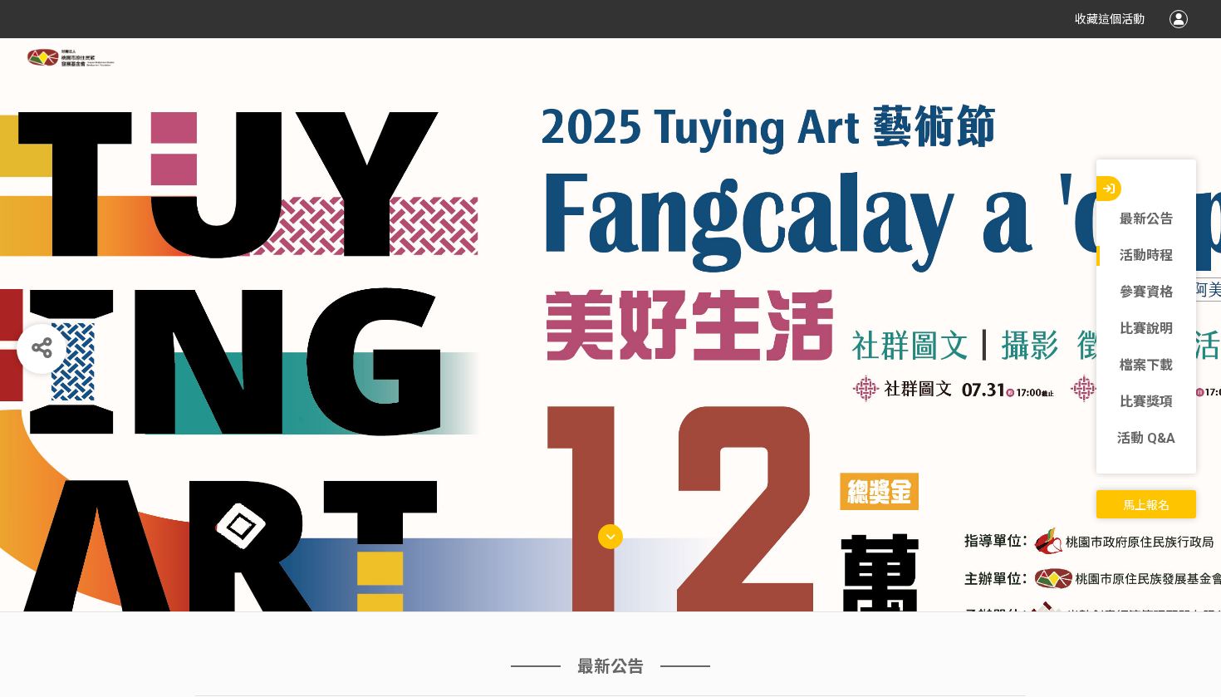
scroll to position [474, 0]
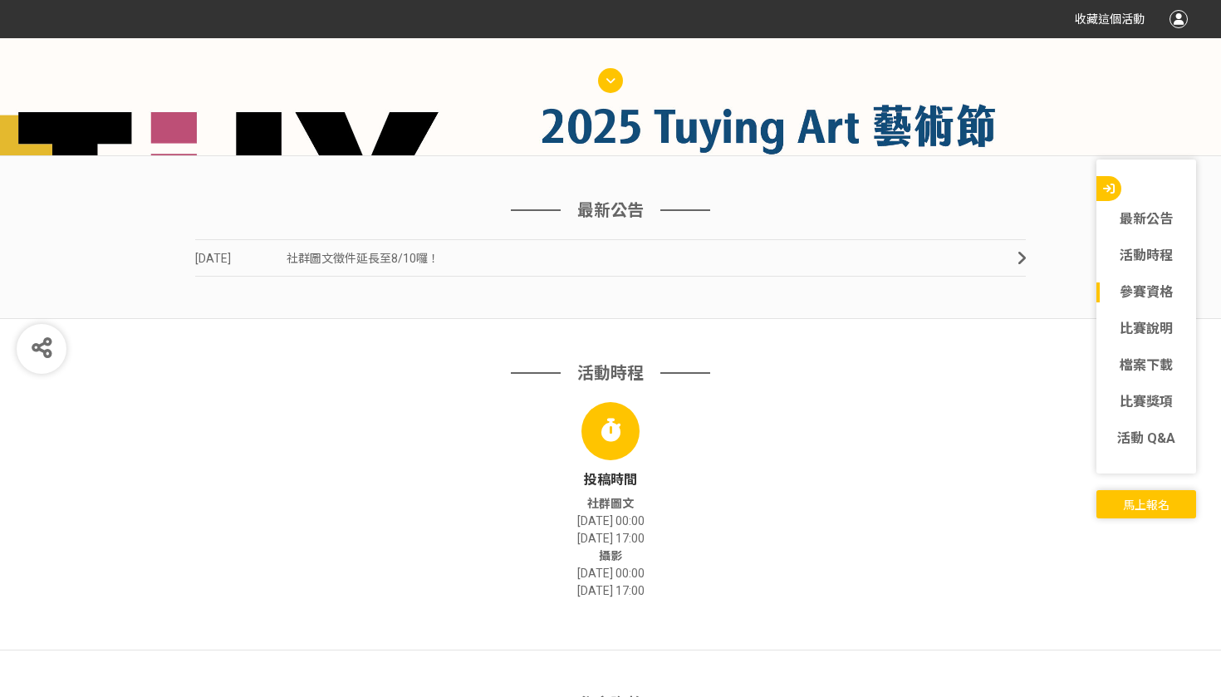
click at [1130, 504] on span "馬上報名" at bounding box center [1146, 504] width 47 height 13
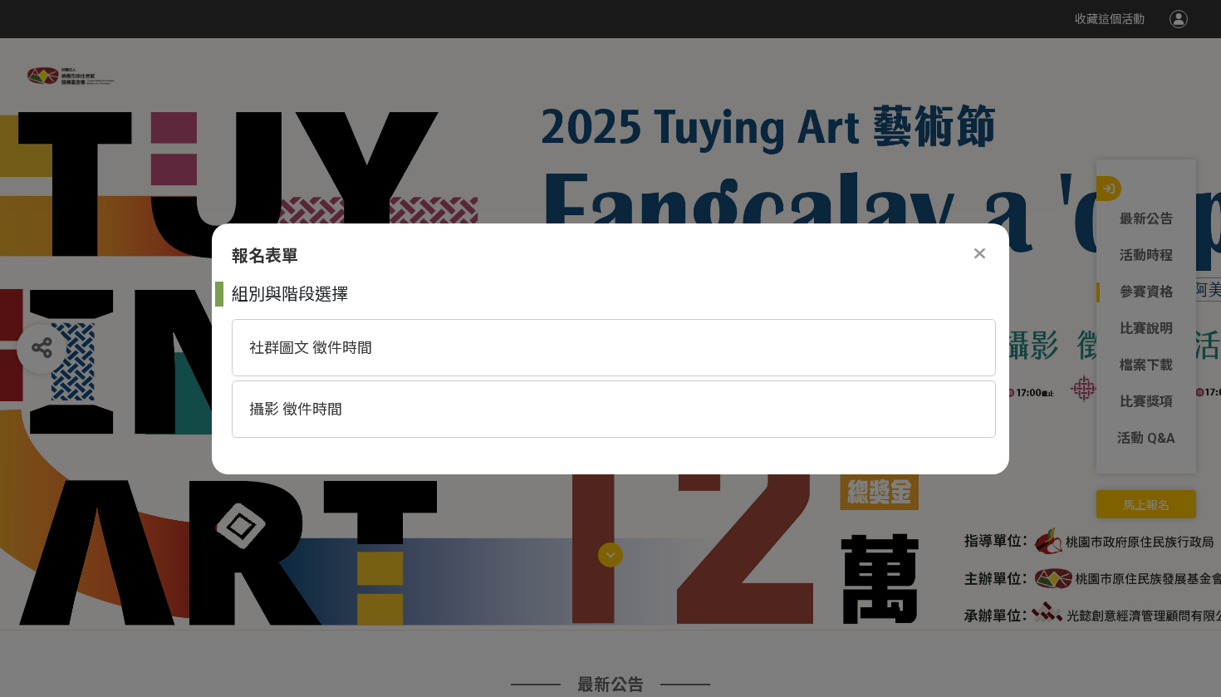
scroll to position [0, 0]
click at [988, 204] on div at bounding box center [610, 334] width 1221 height 592
click at [988, 240] on div "報名表單 組別與階段選擇 社群圖文 徵件時間 攝影 徵件時間" at bounding box center [610, 348] width 797 height 251
click at [988, 245] on div at bounding box center [979, 253] width 20 height 20
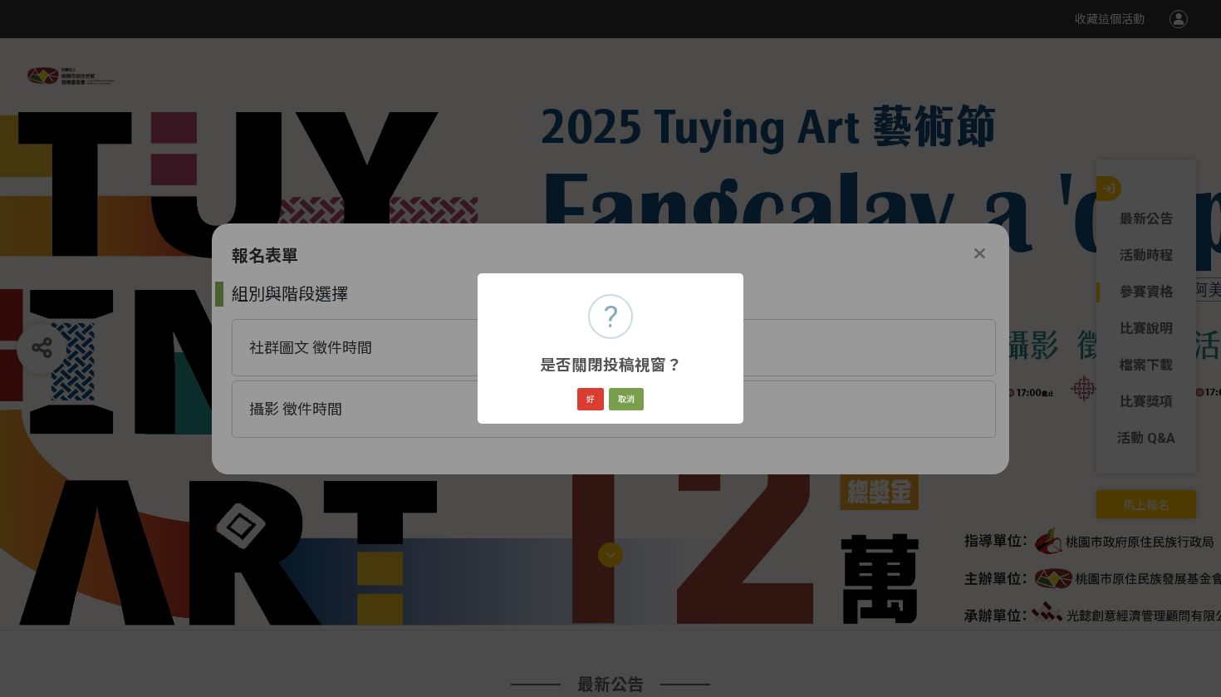
click at [595, 392] on button "好" at bounding box center [590, 399] width 27 height 23
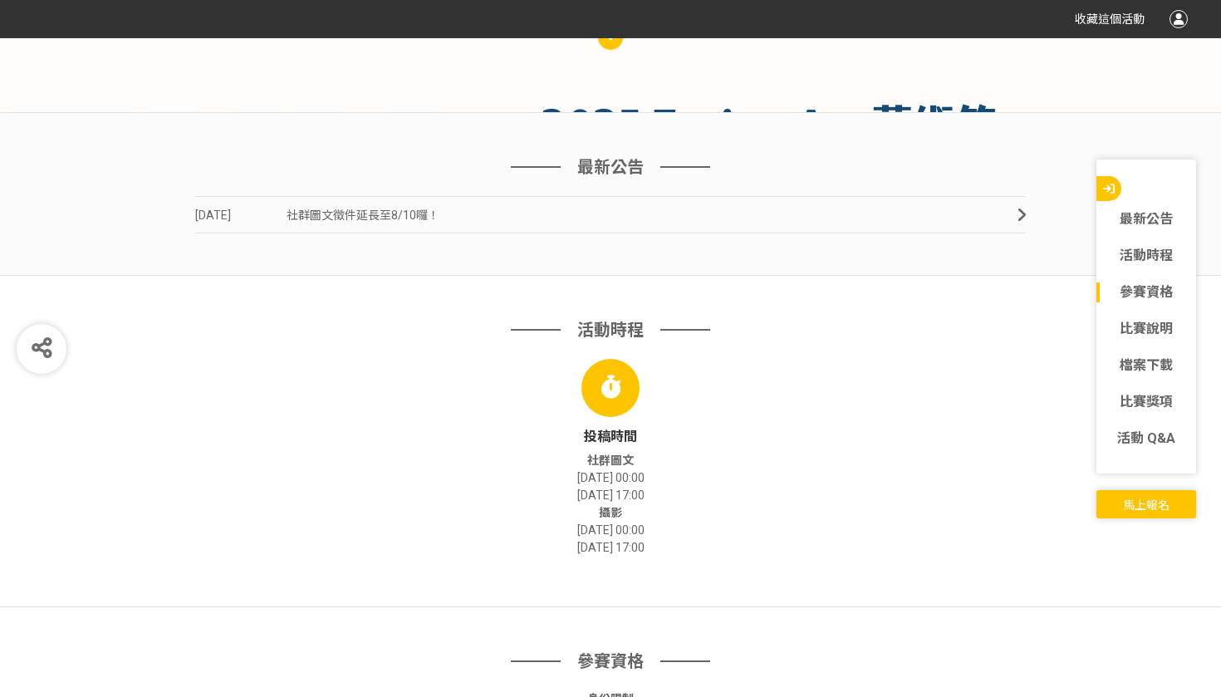
scroll to position [530, 0]
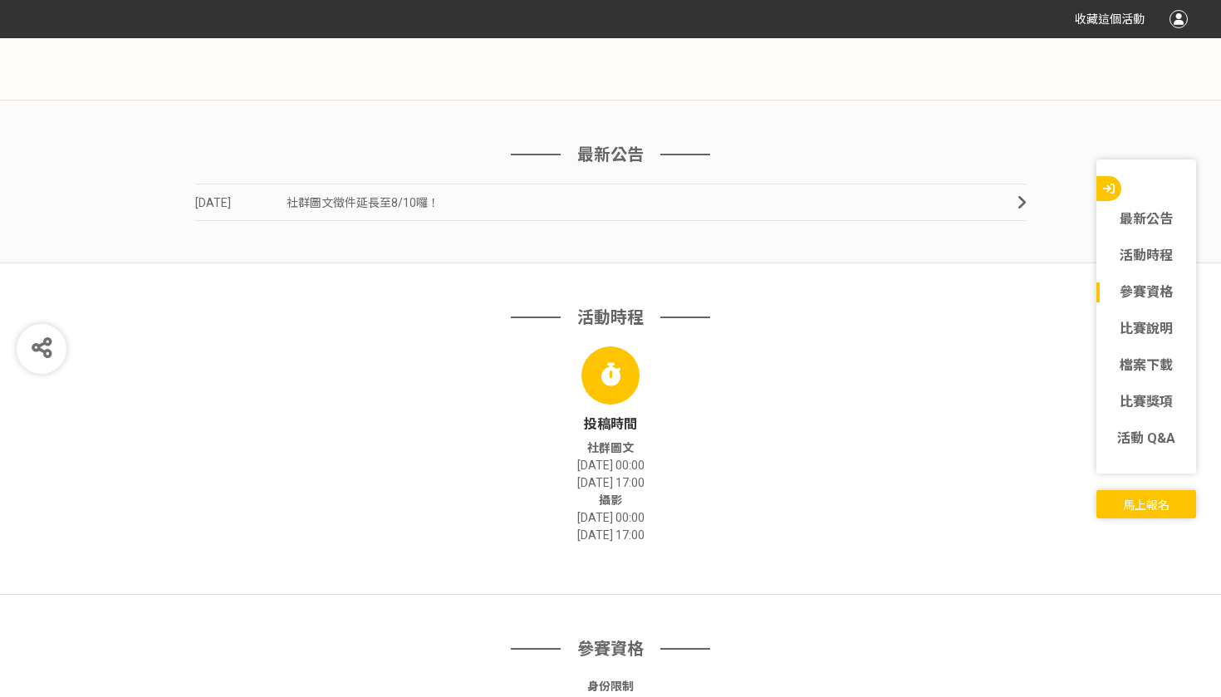
click at [1146, 512] on span "馬上報名" at bounding box center [1146, 504] width 47 height 13
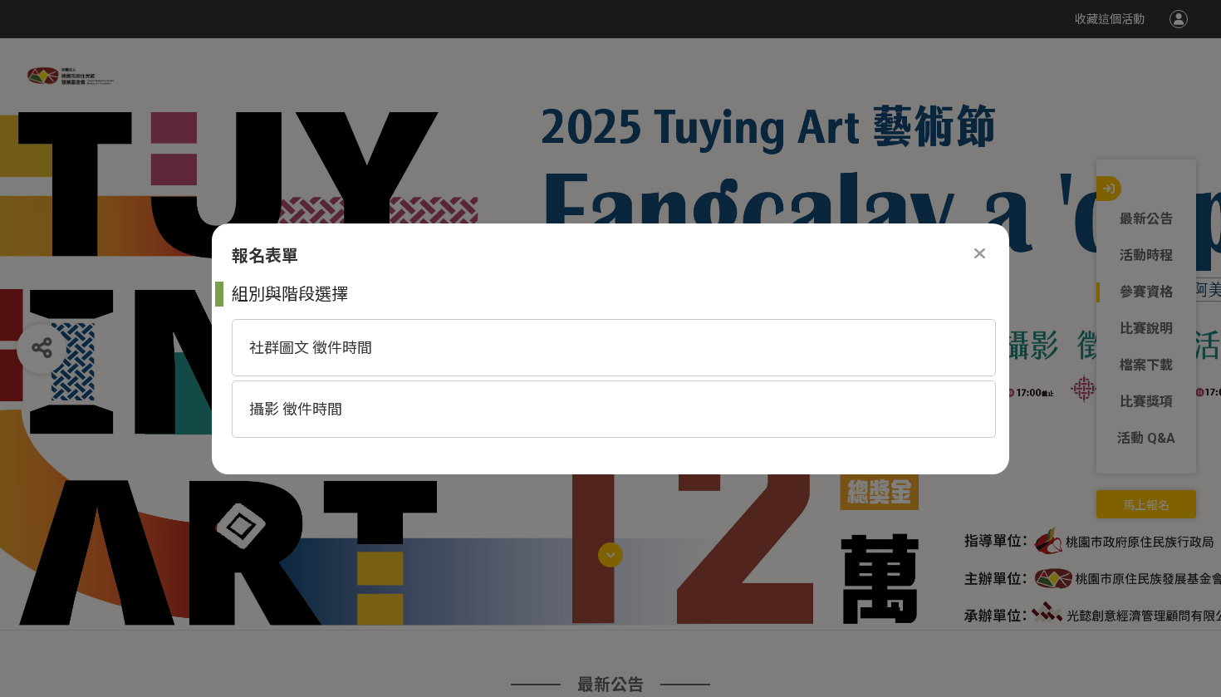
scroll to position [0, 0]
click at [619, 405] on div "攝影 徵件時間" at bounding box center [614, 408] width 764 height 57
select select "185281:185522"
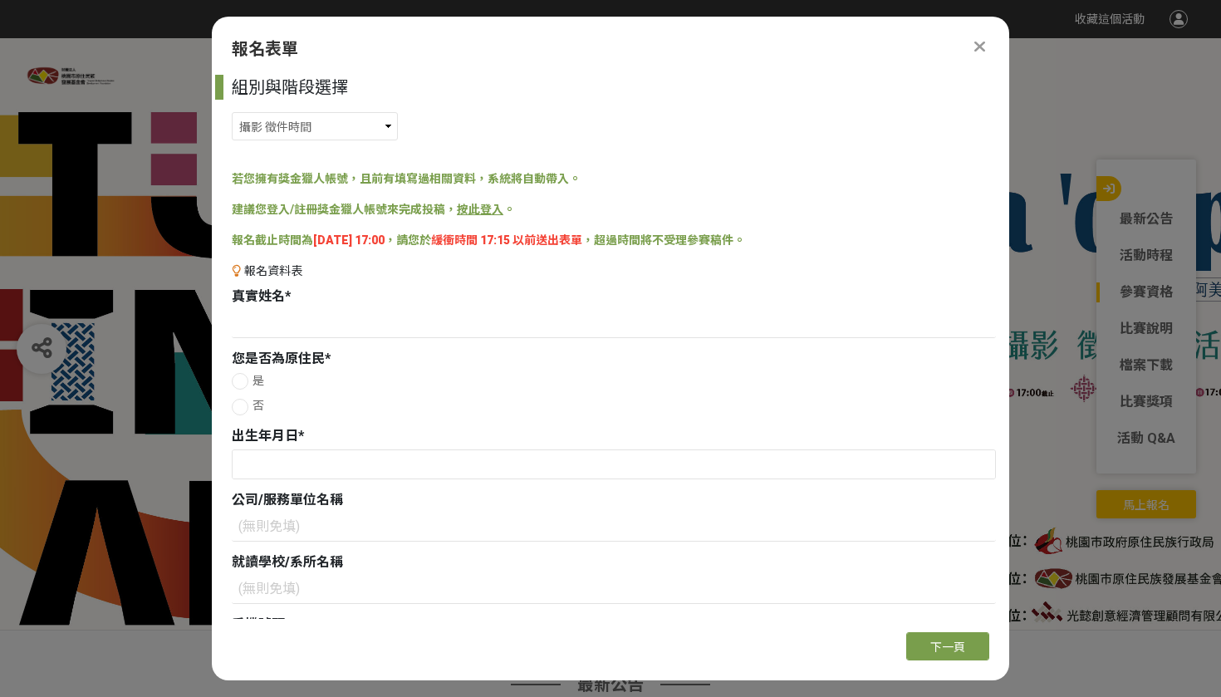
click at [979, 48] on icon at bounding box center [979, 46] width 11 height 17
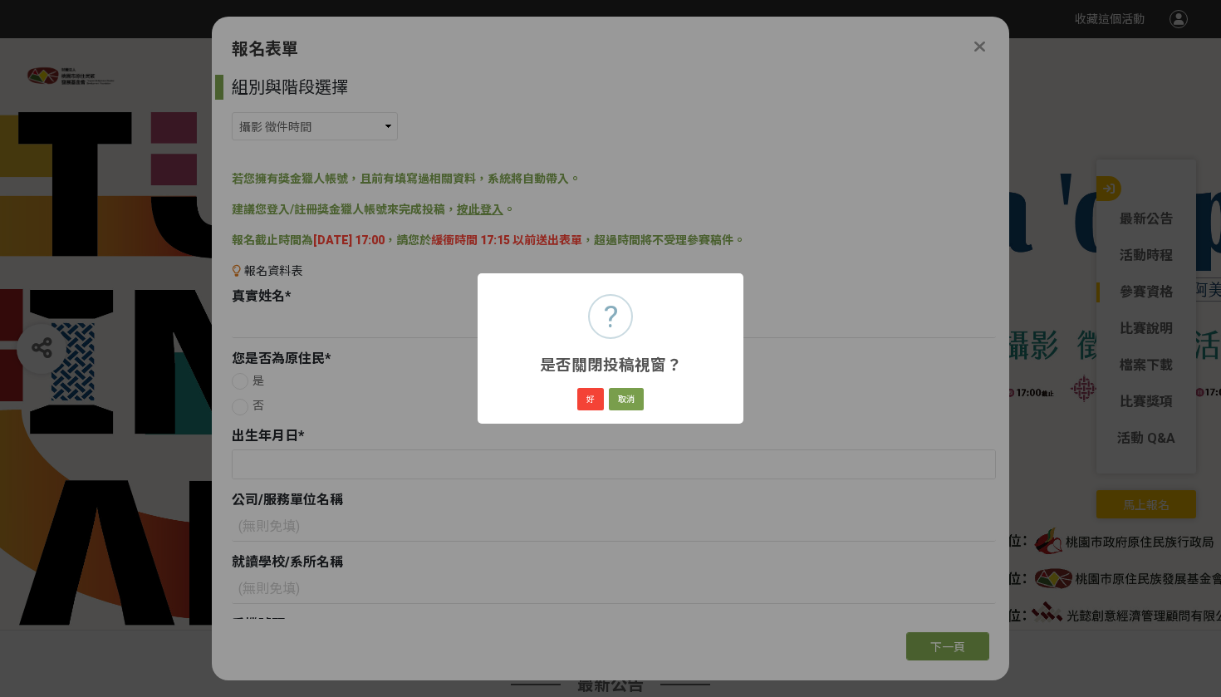
click at [597, 414] on div "? 是否關閉投稿視窗？ × 好 取消" at bounding box center [611, 348] width 266 height 150
click at [591, 398] on button "好" at bounding box center [590, 399] width 27 height 23
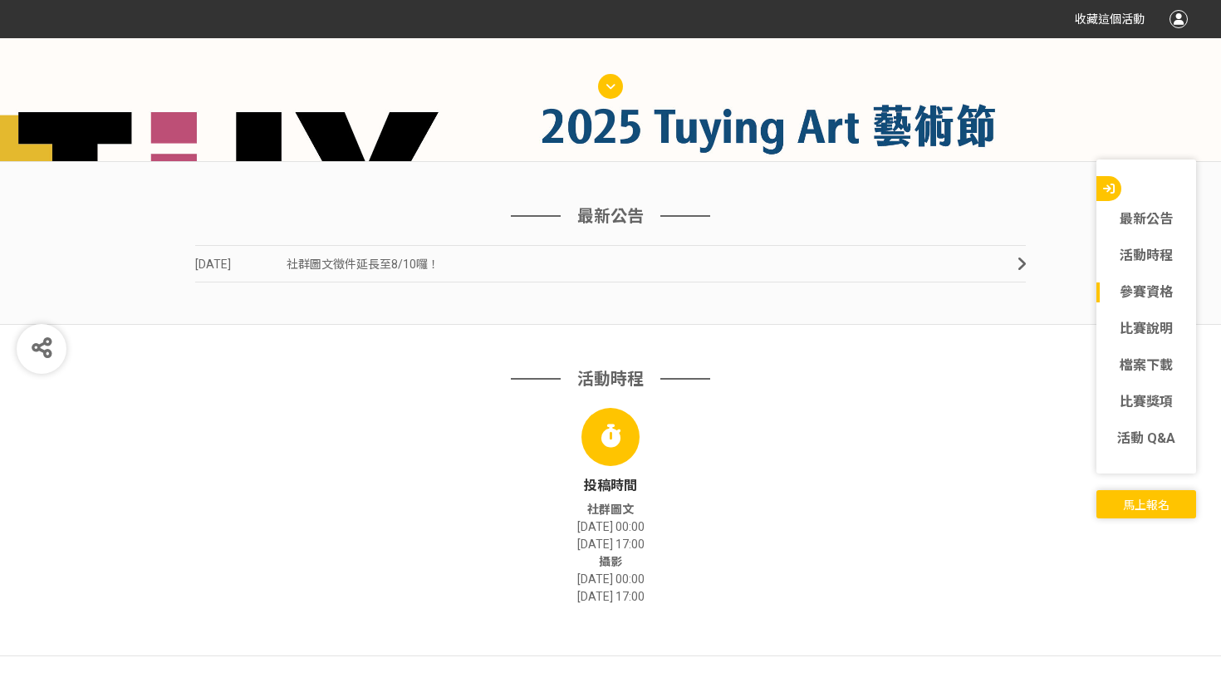
scroll to position [530, 0]
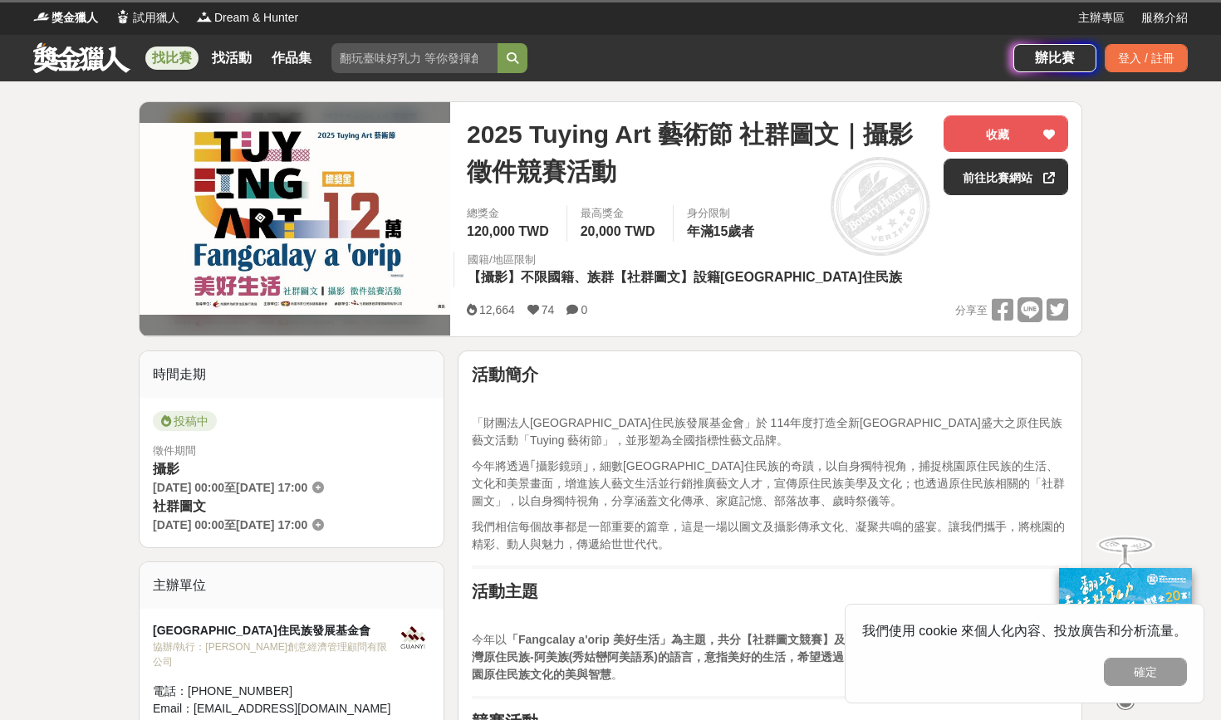
click at [171, 63] on link "找比賽" at bounding box center [171, 58] width 53 height 23
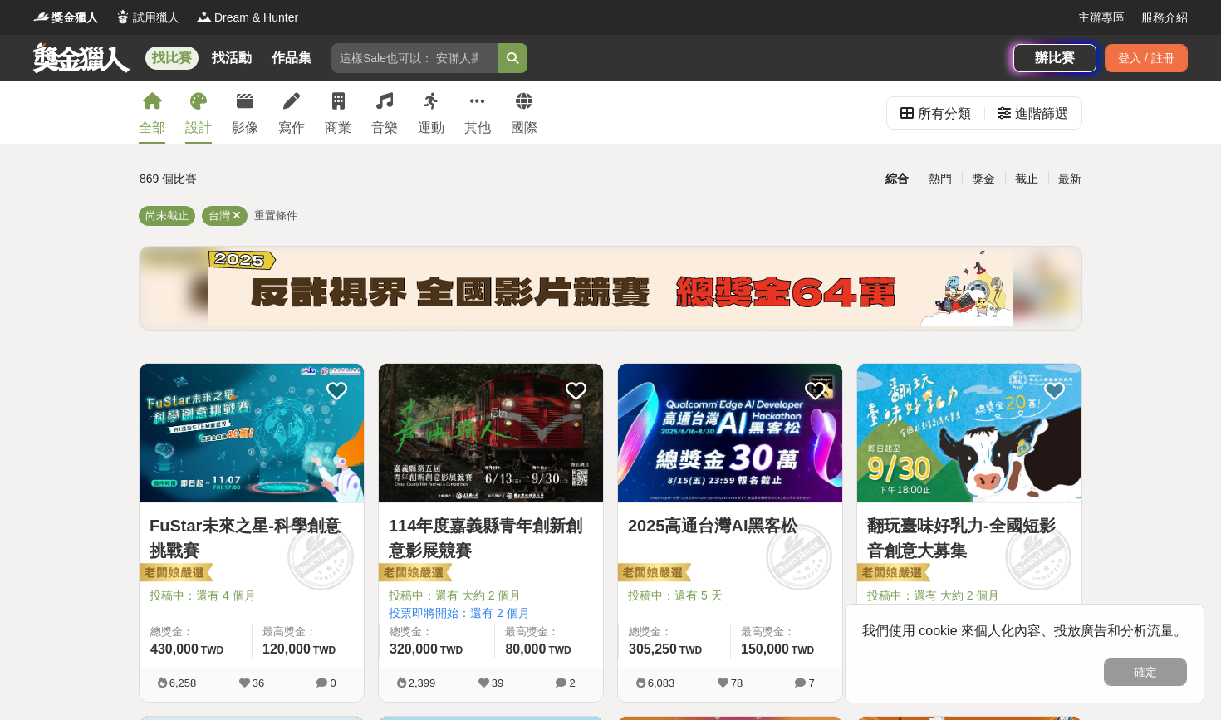
click at [201, 110] on link "設計" at bounding box center [198, 112] width 27 height 62
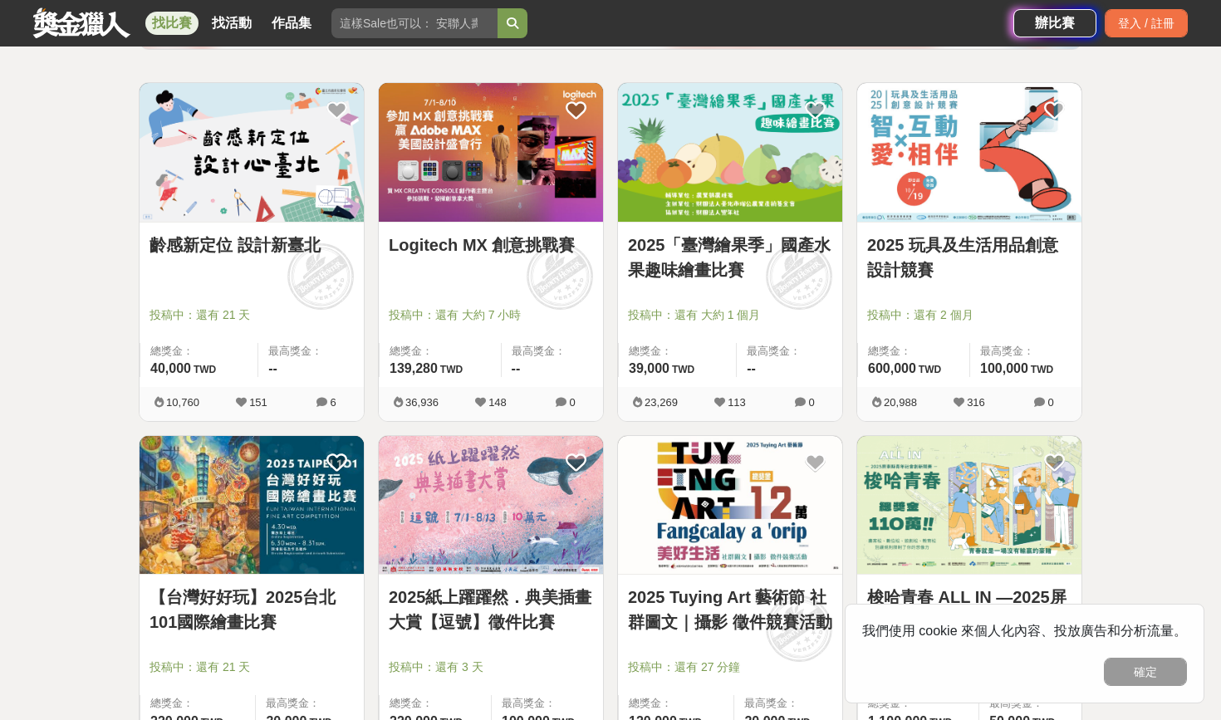
scroll to position [314, 0]
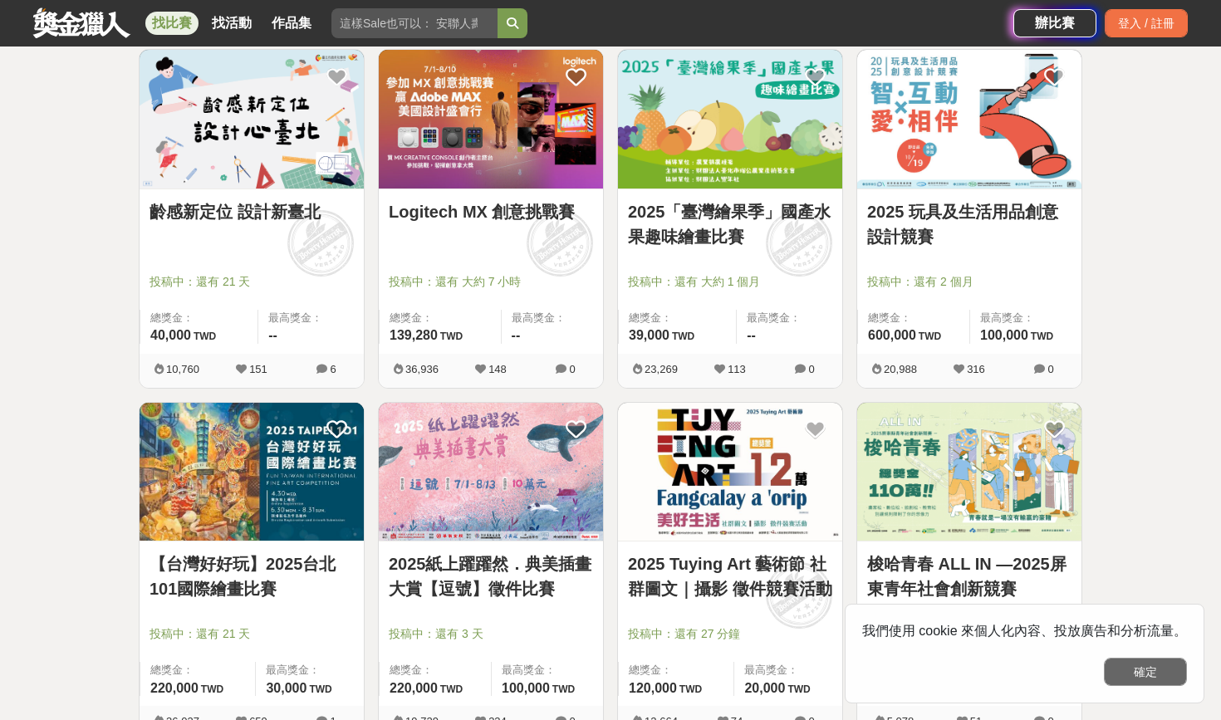
click at [1123, 671] on button "確定" at bounding box center [1145, 672] width 83 height 28
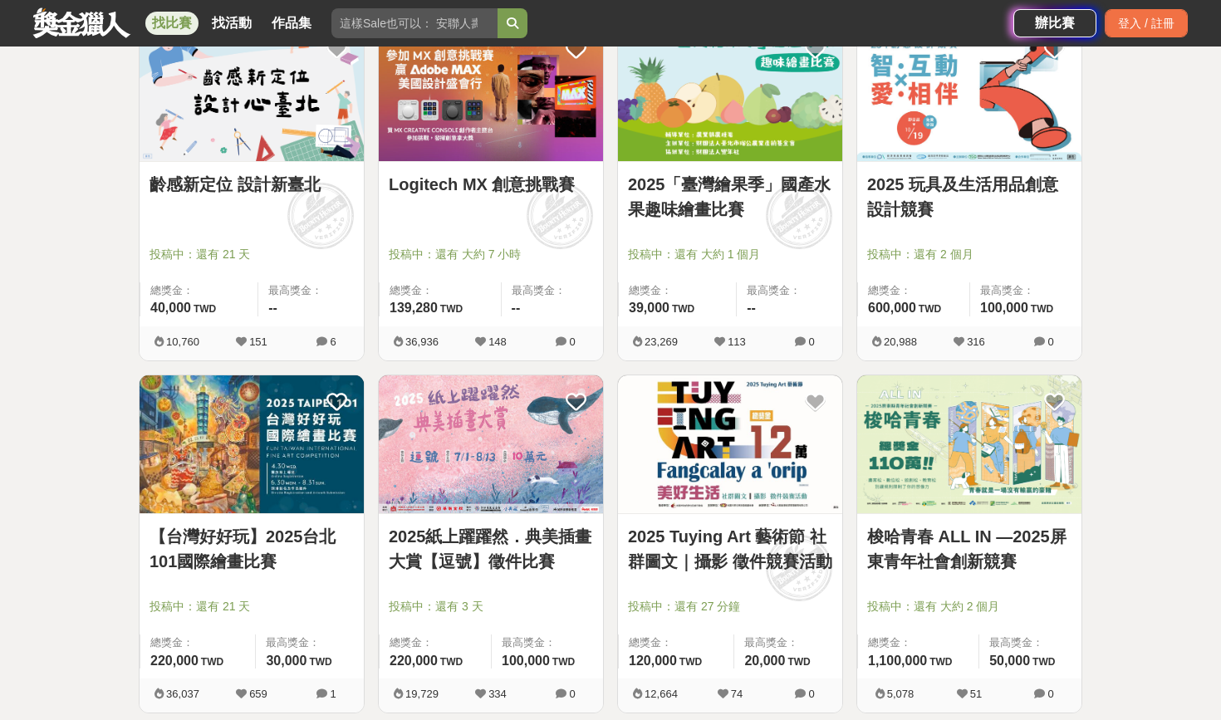
scroll to position [358, 0]
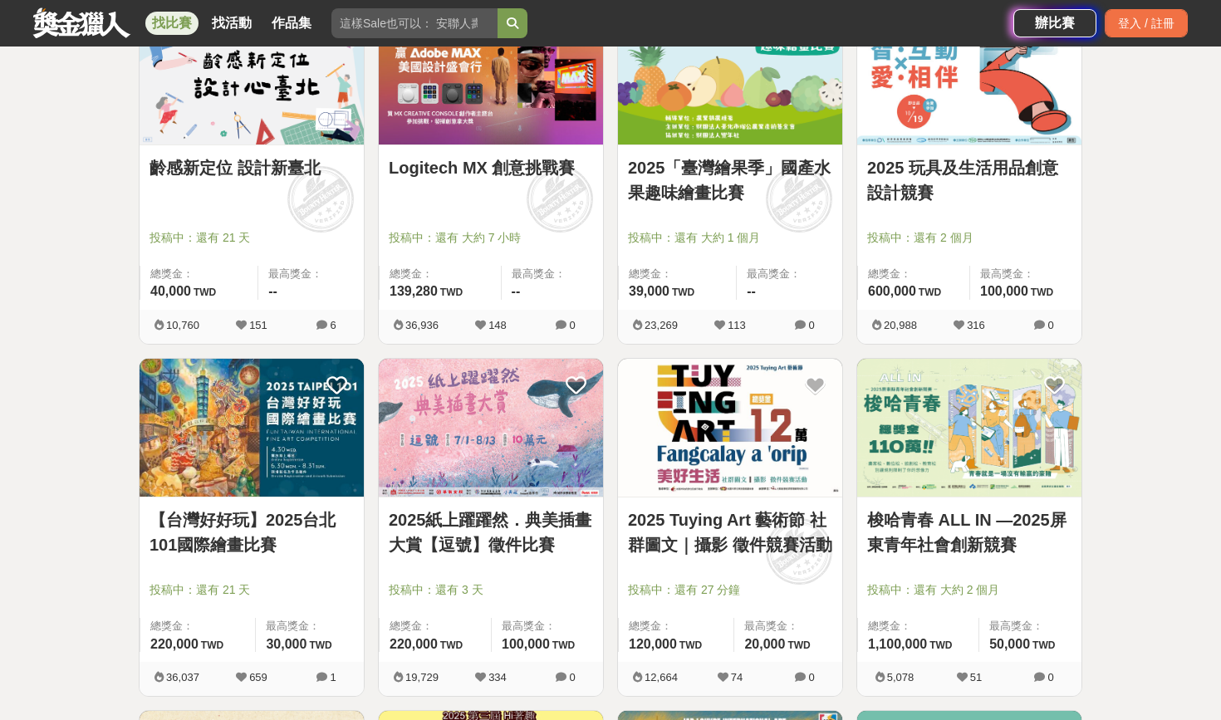
click at [449, 438] on img at bounding box center [491, 428] width 224 height 139
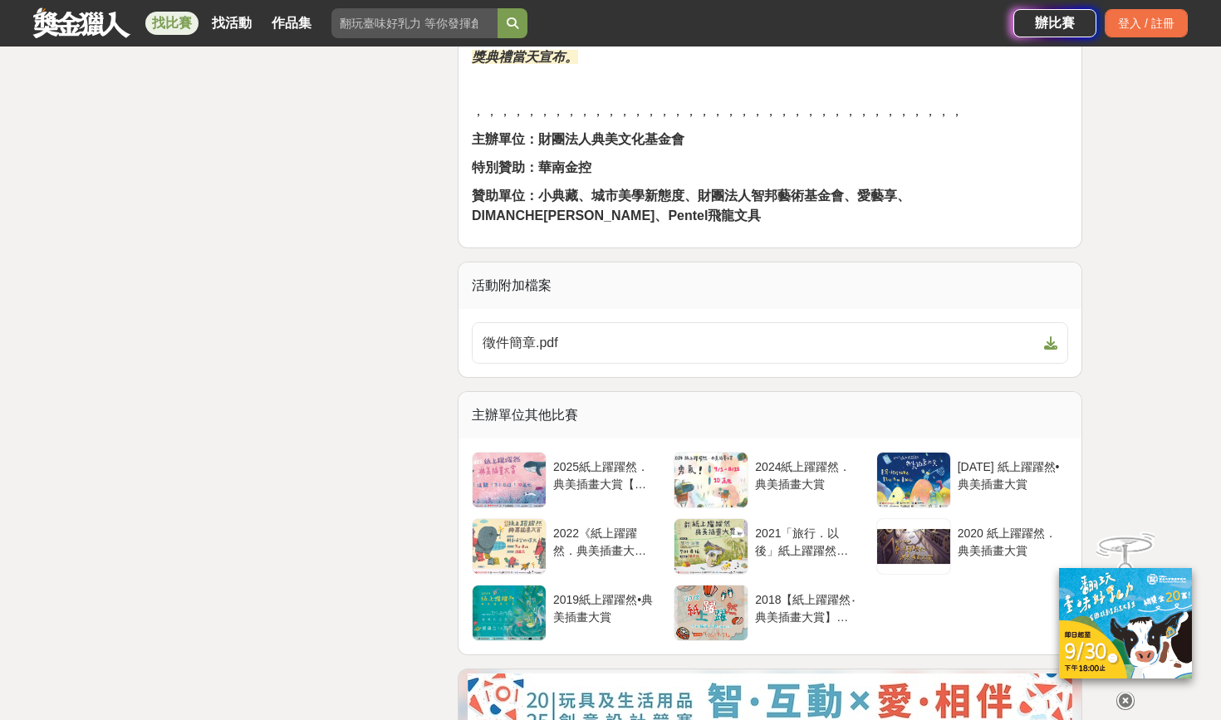
scroll to position [2521, 0]
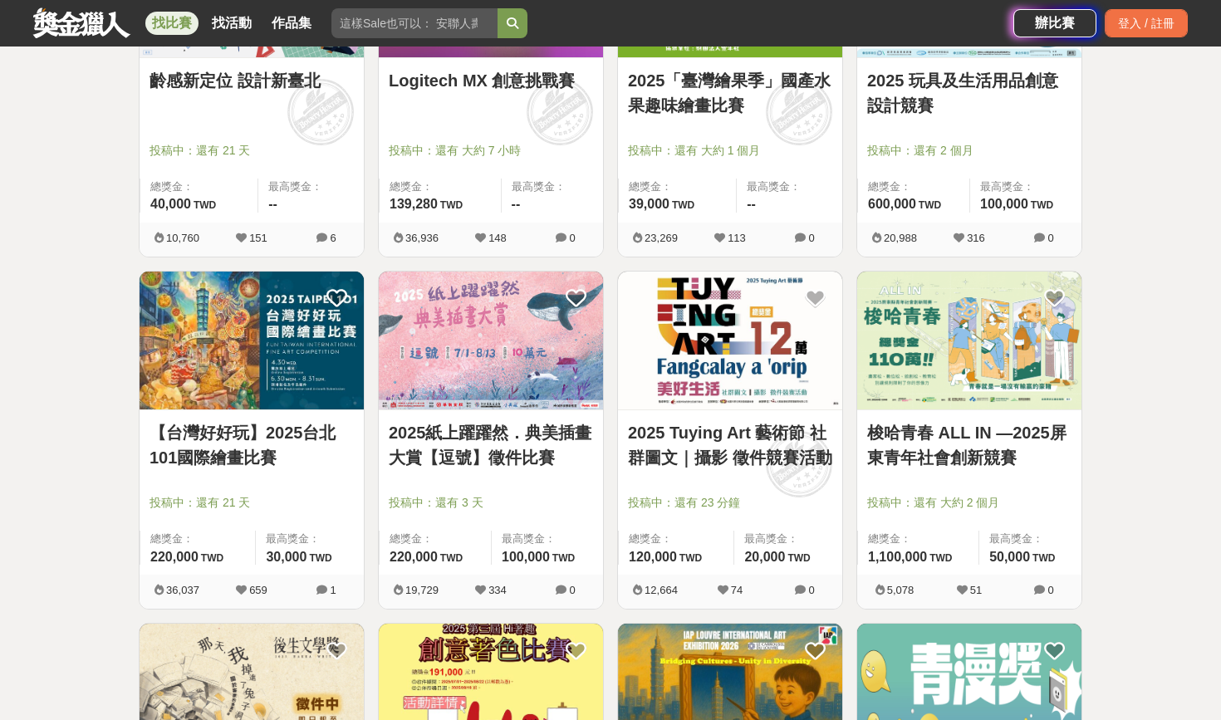
scroll to position [452, 0]
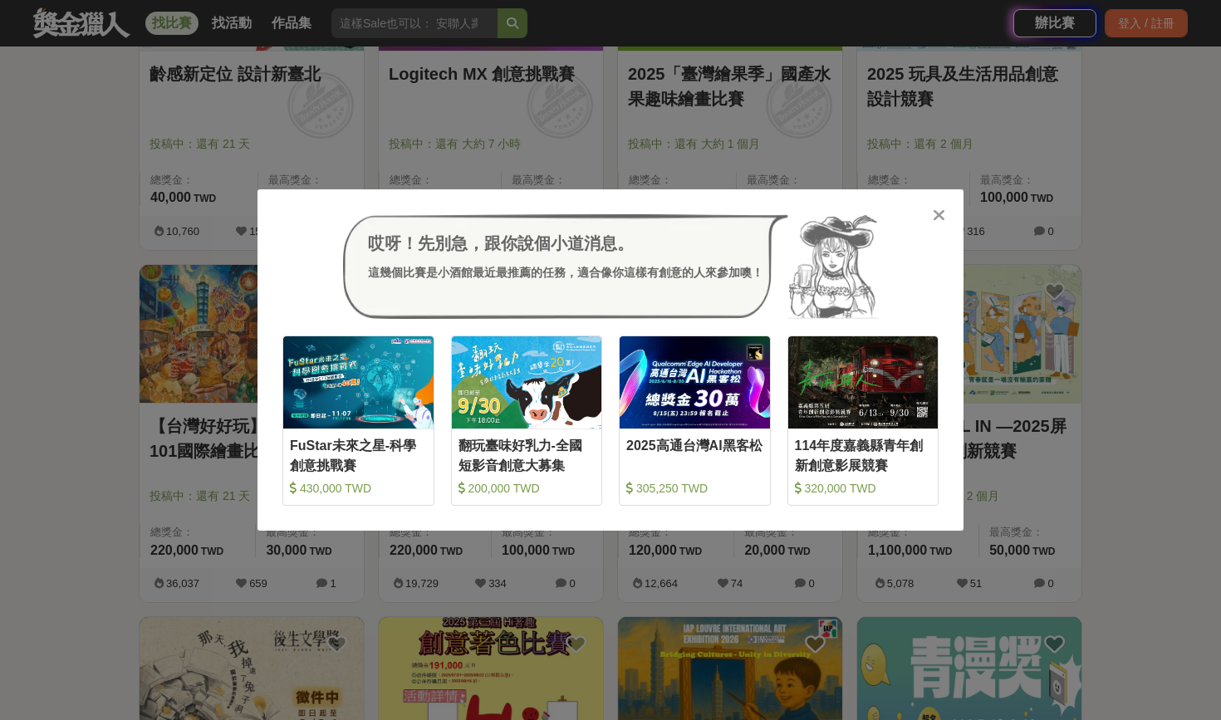
click at [942, 223] on icon at bounding box center [939, 215] width 12 height 17
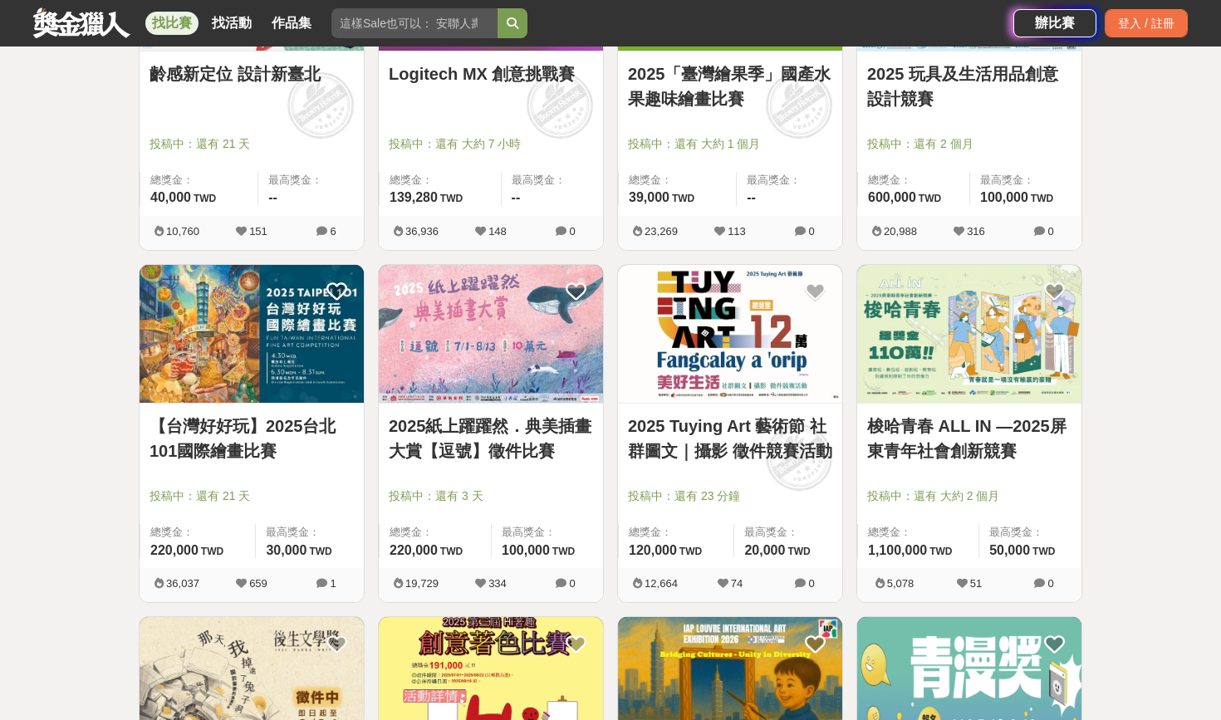
click at [921, 324] on img at bounding box center [969, 334] width 224 height 139
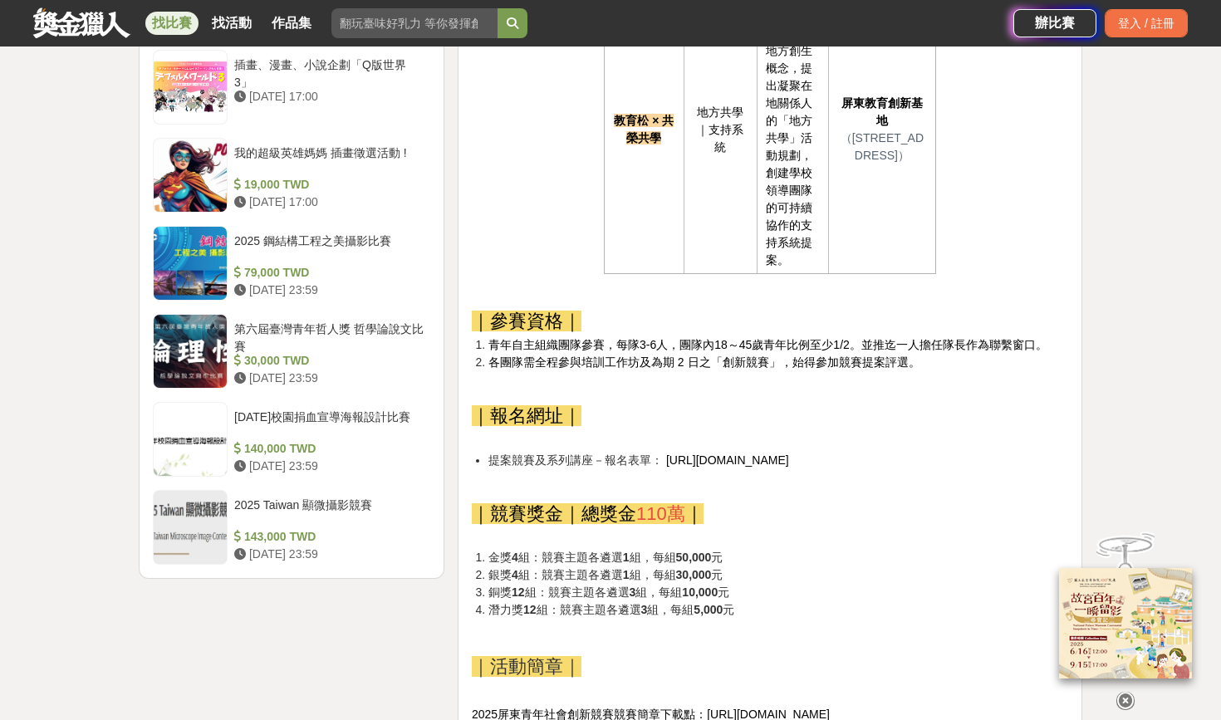
scroll to position [2028, 0]
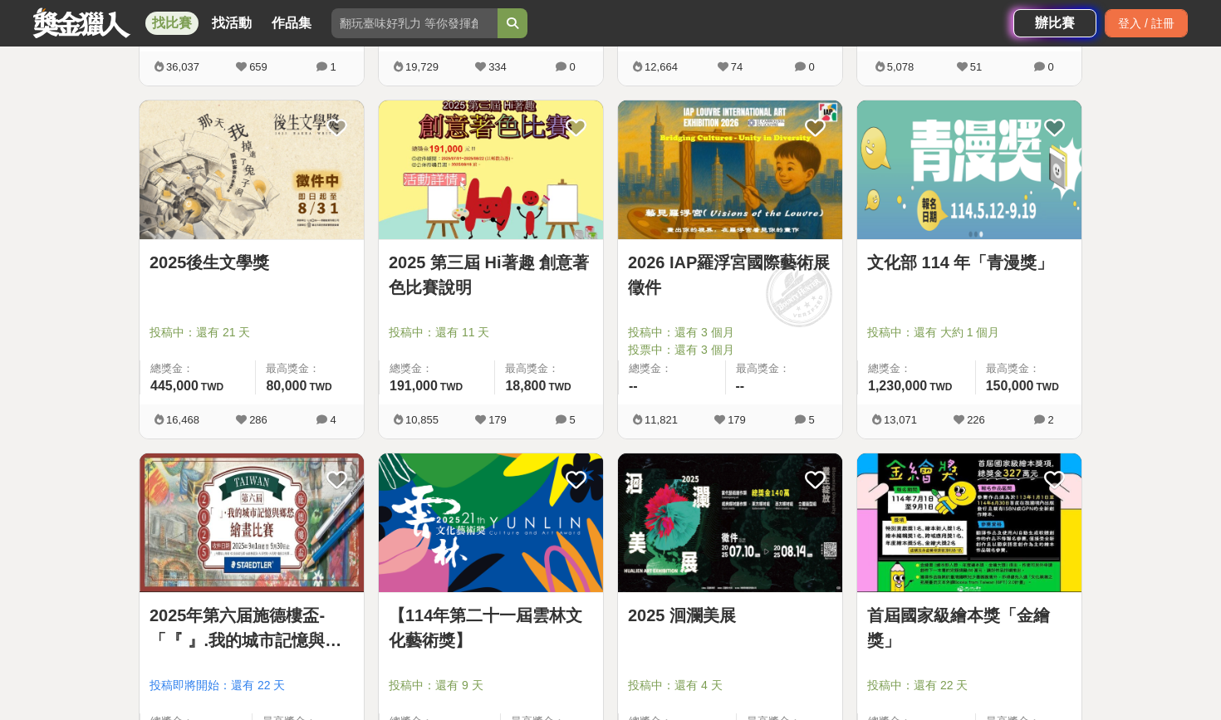
scroll to position [974, 0]
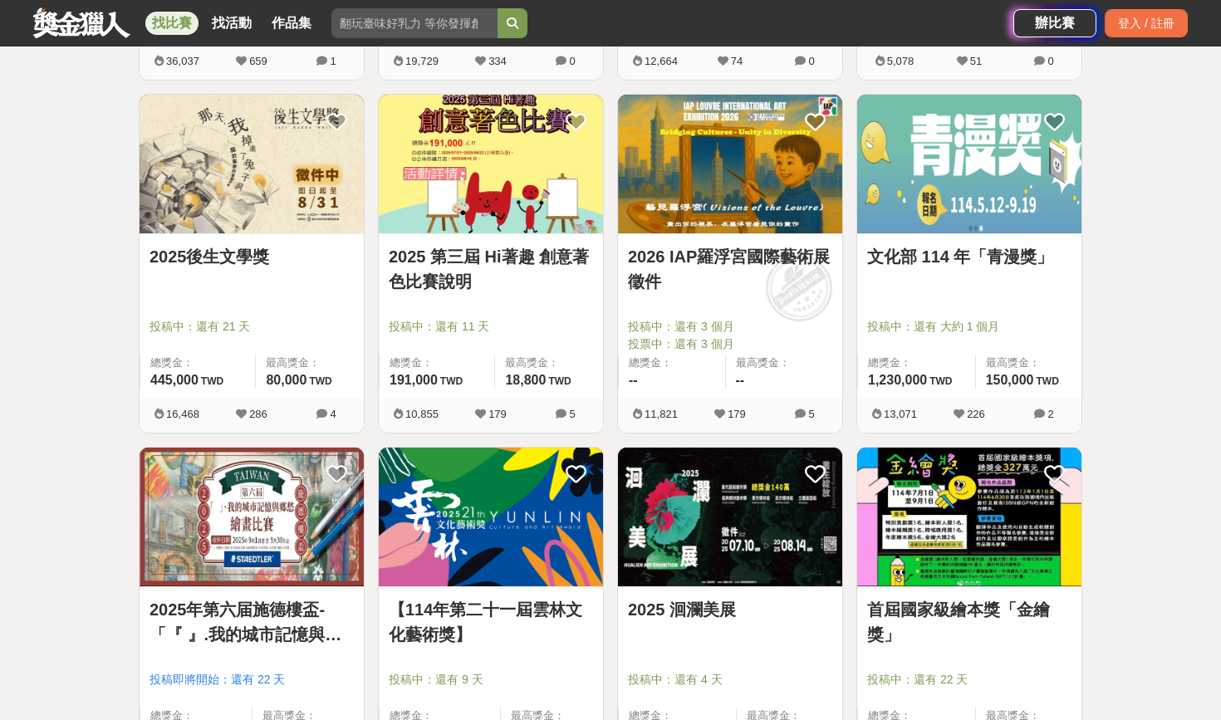
click at [768, 530] on img at bounding box center [730, 517] width 224 height 139
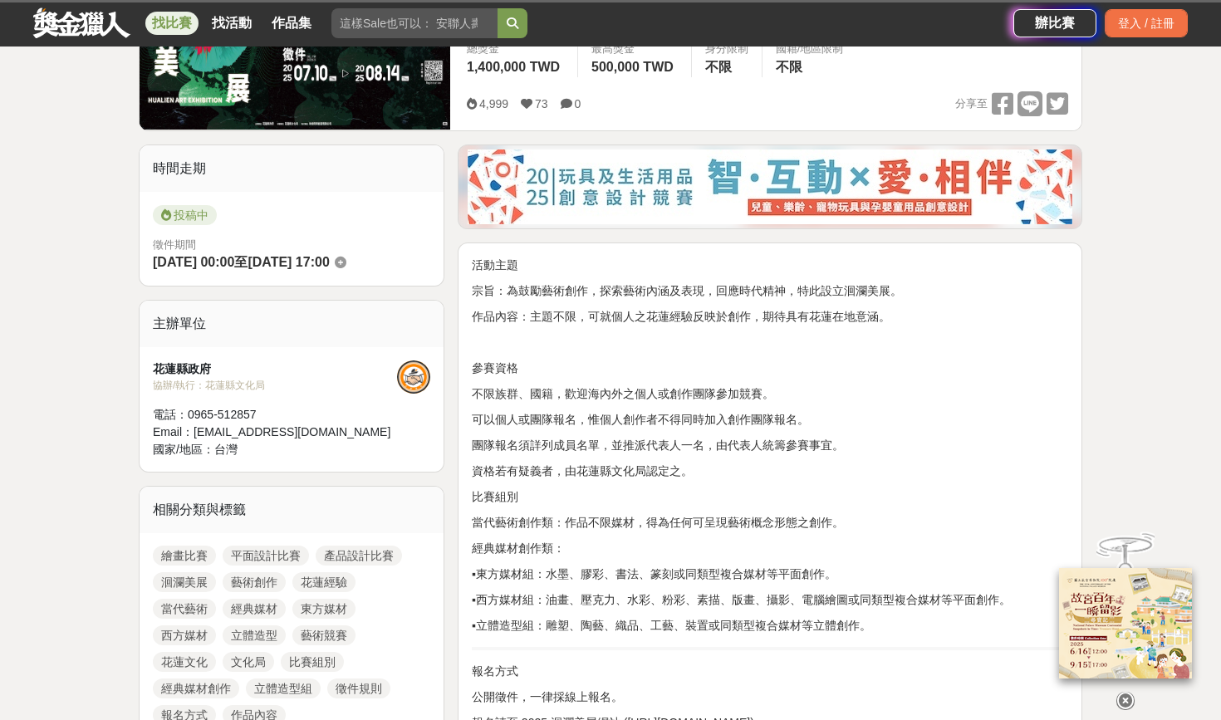
scroll to position [307, 0]
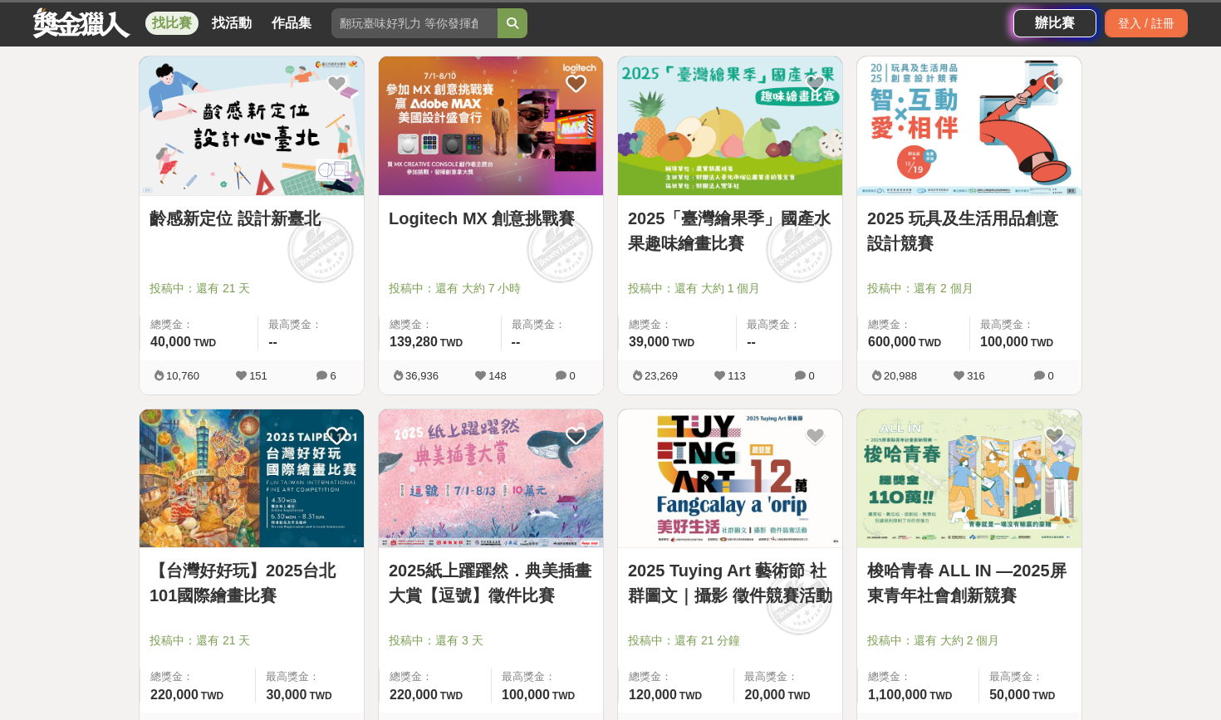
scroll to position [974, 0]
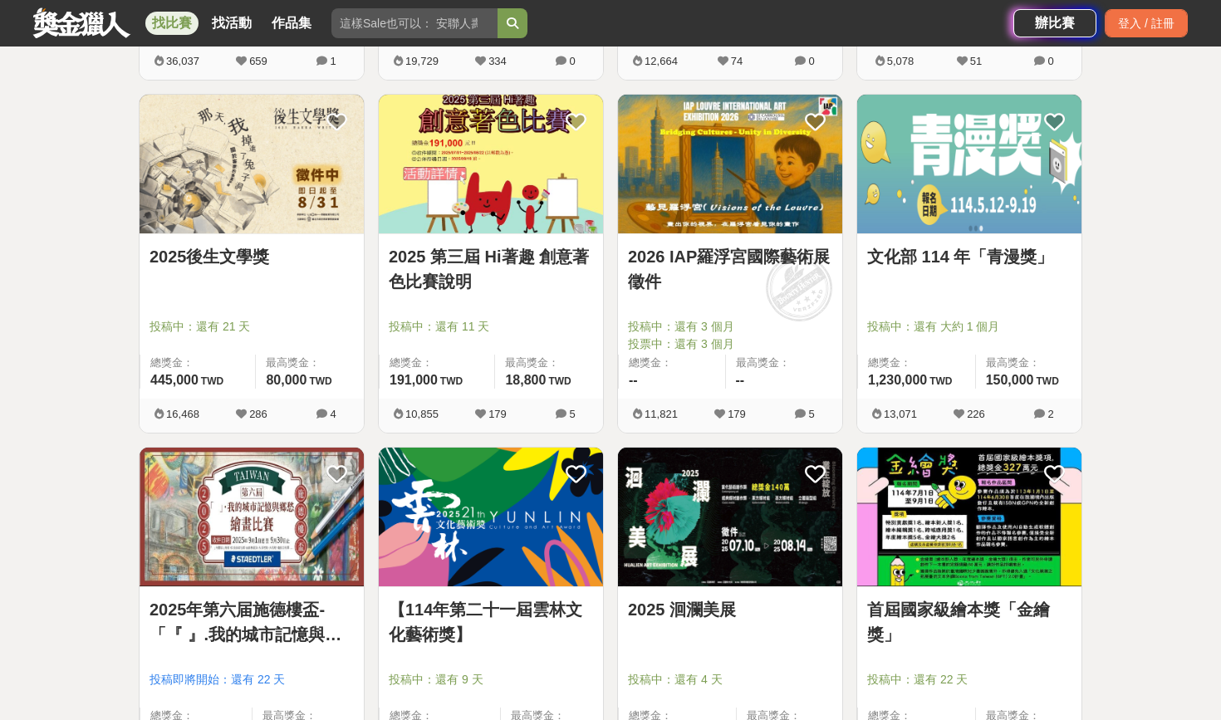
click at [971, 532] on img at bounding box center [969, 517] width 224 height 139
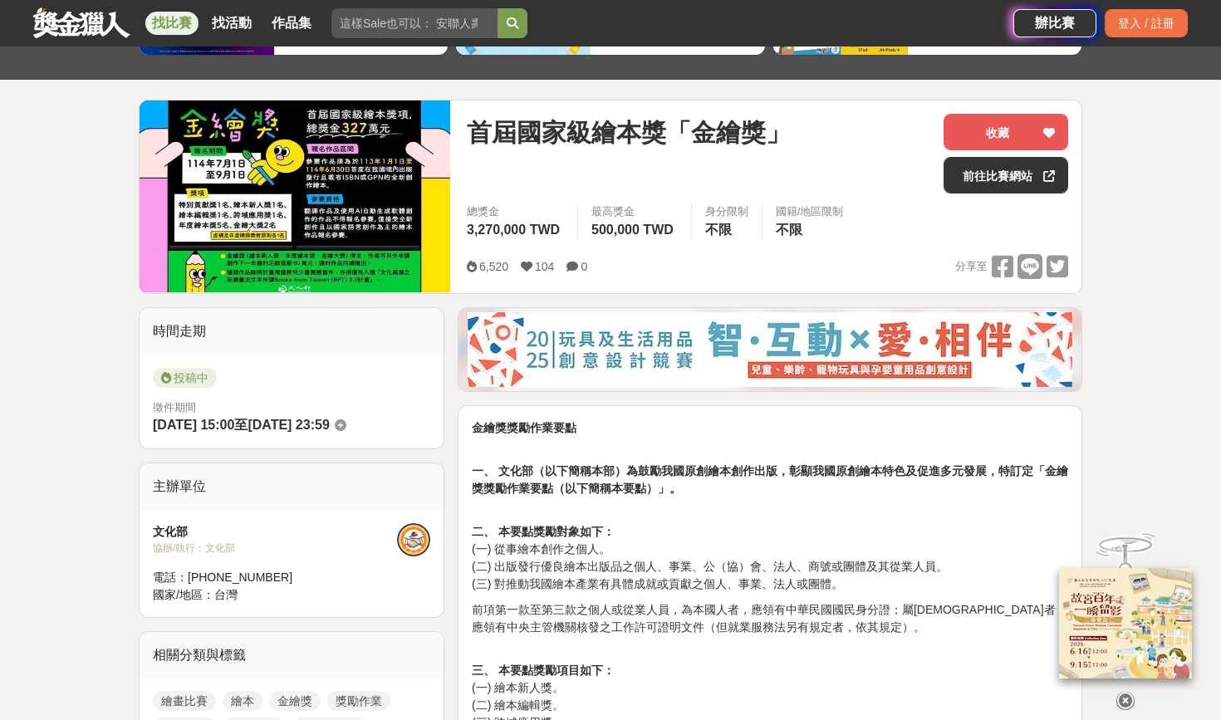
scroll to position [163, 0]
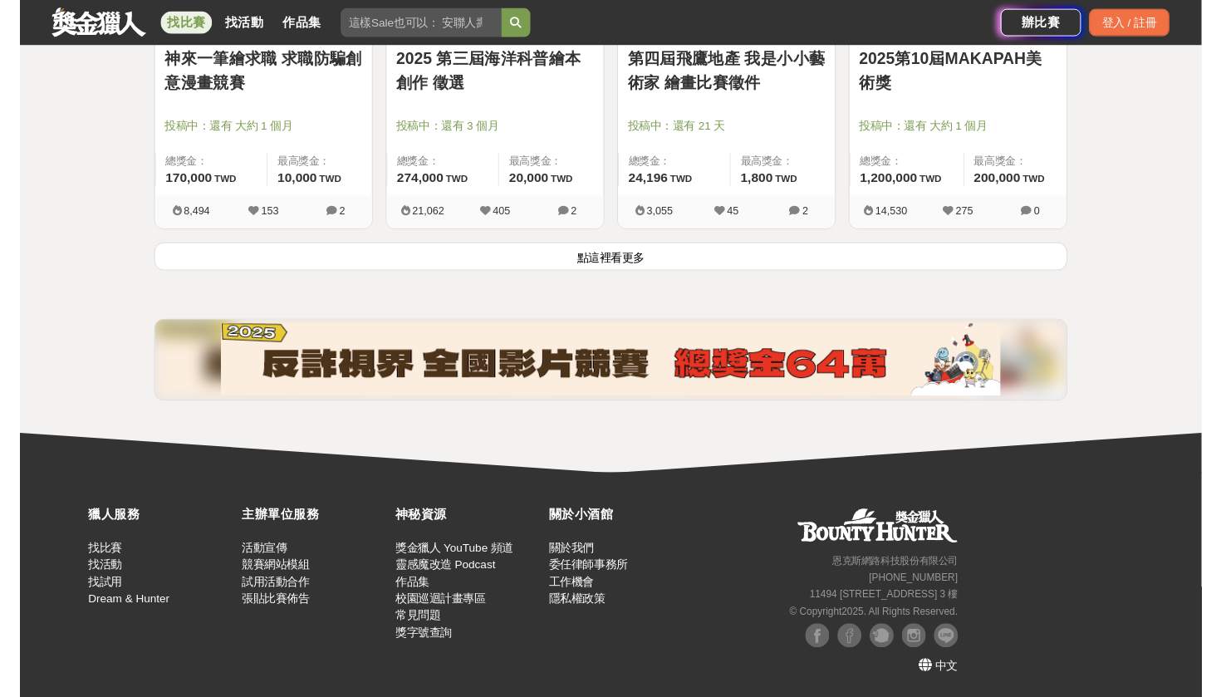
scroll to position [2231, 0]
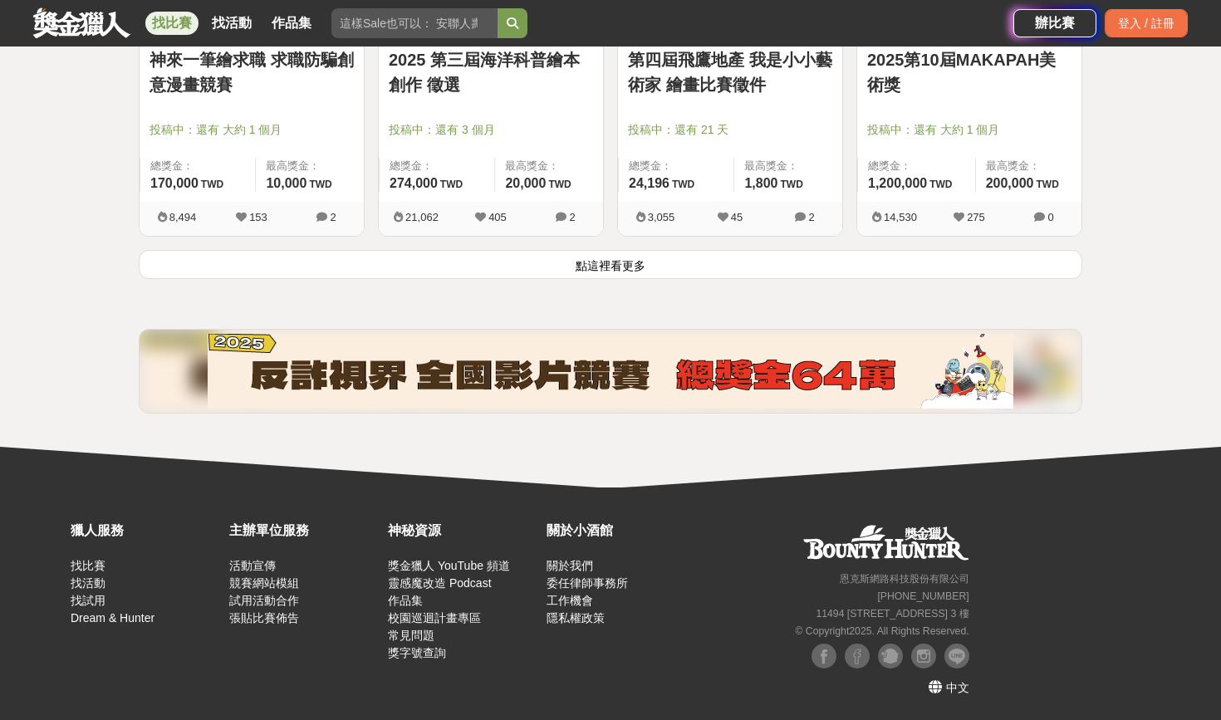
click at [667, 264] on button "點這裡看更多" at bounding box center [611, 264] width 944 height 29
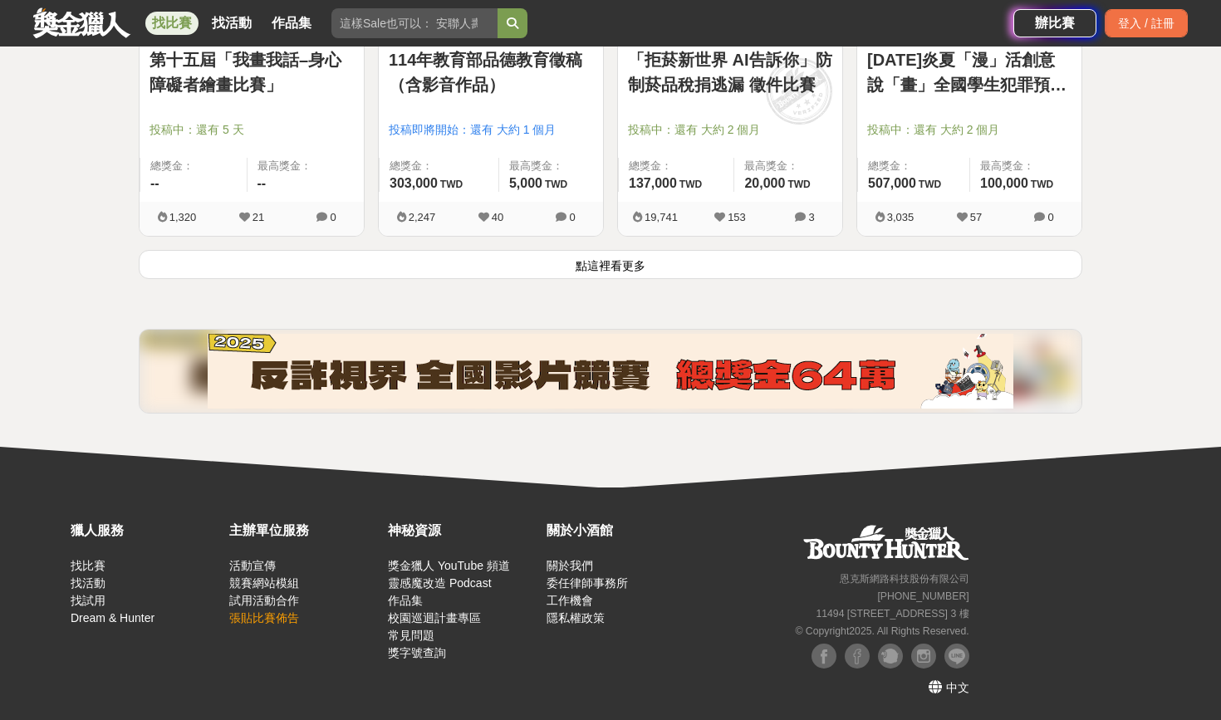
scroll to position [4349, 0]
click at [538, 264] on button "點這裡看更多" at bounding box center [611, 264] width 944 height 29
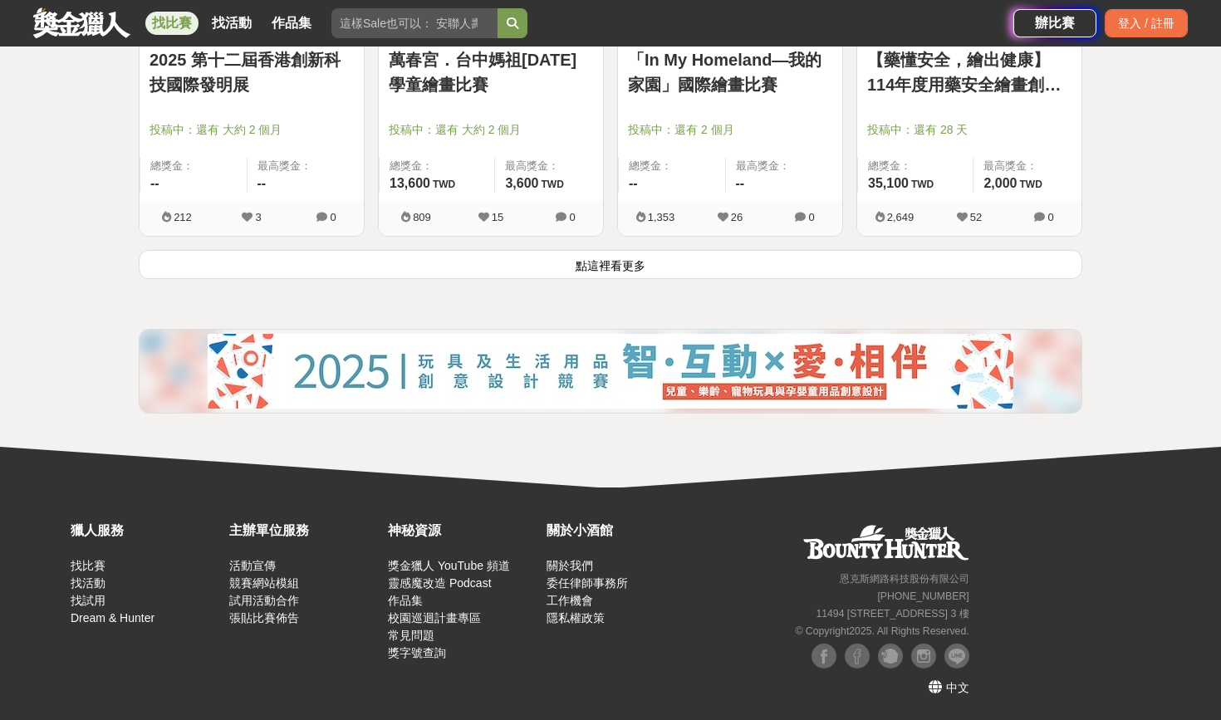
scroll to position [6467, 0]
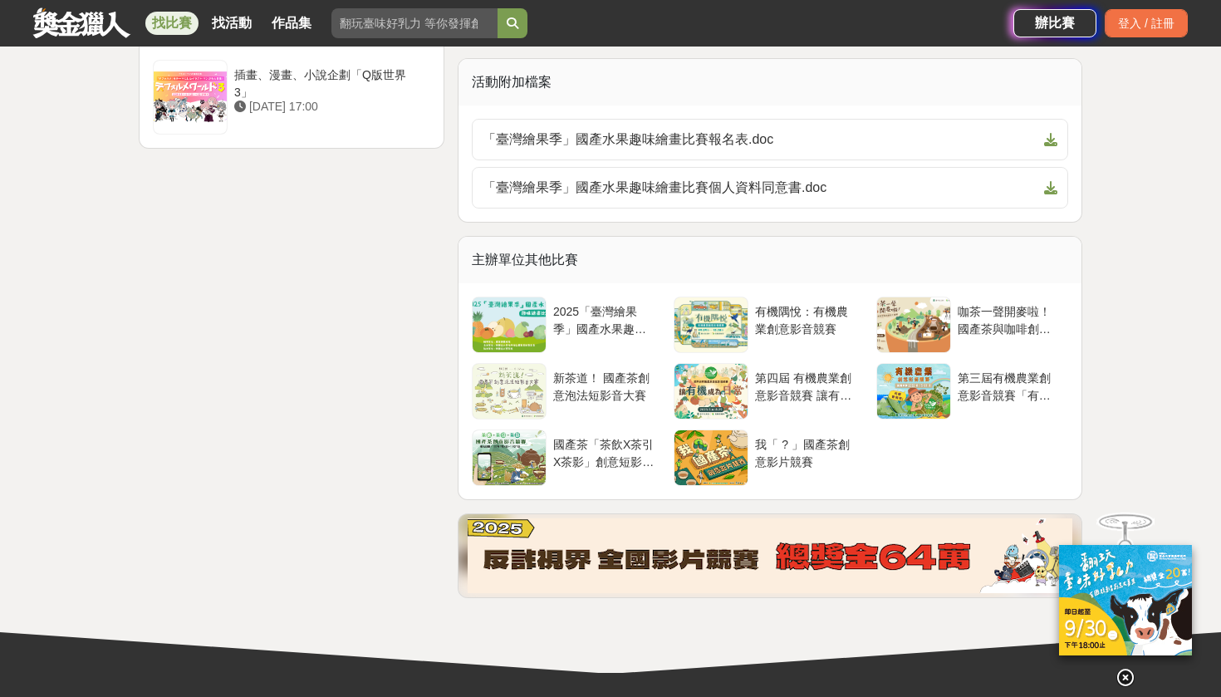
scroll to position [2972, 0]
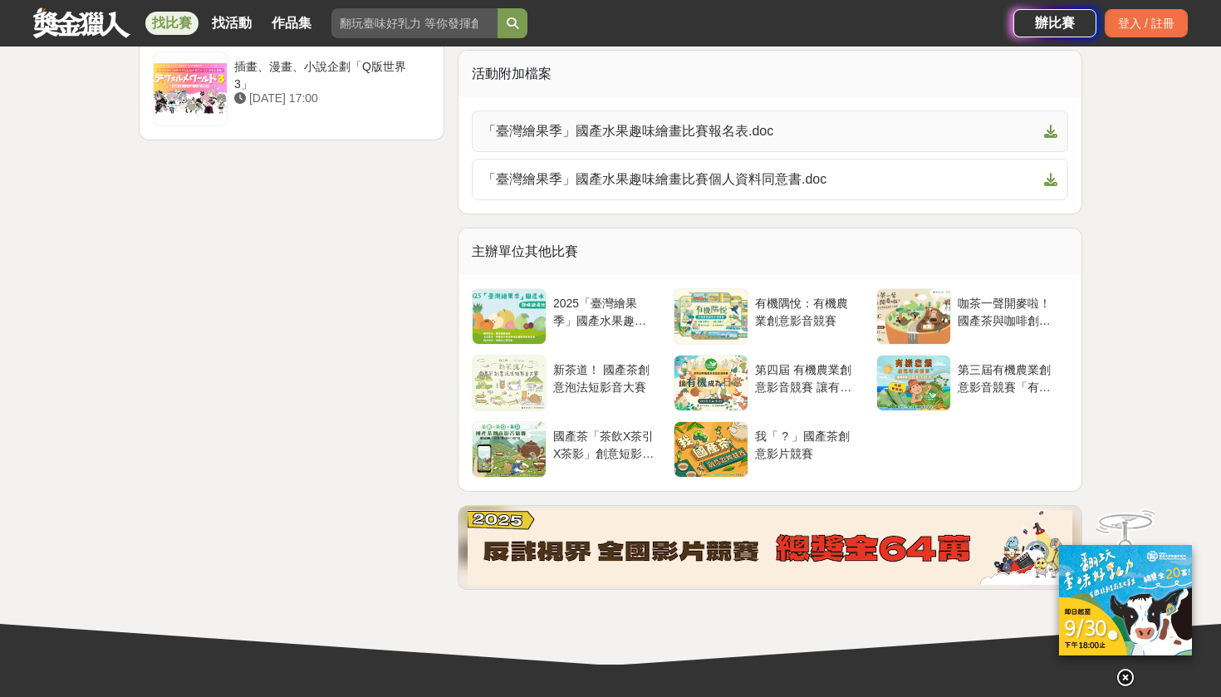
click at [1035, 130] on span "「臺灣繪果季」國產水果趣味繪畫比賽報名表.doc" at bounding box center [760, 131] width 555 height 20
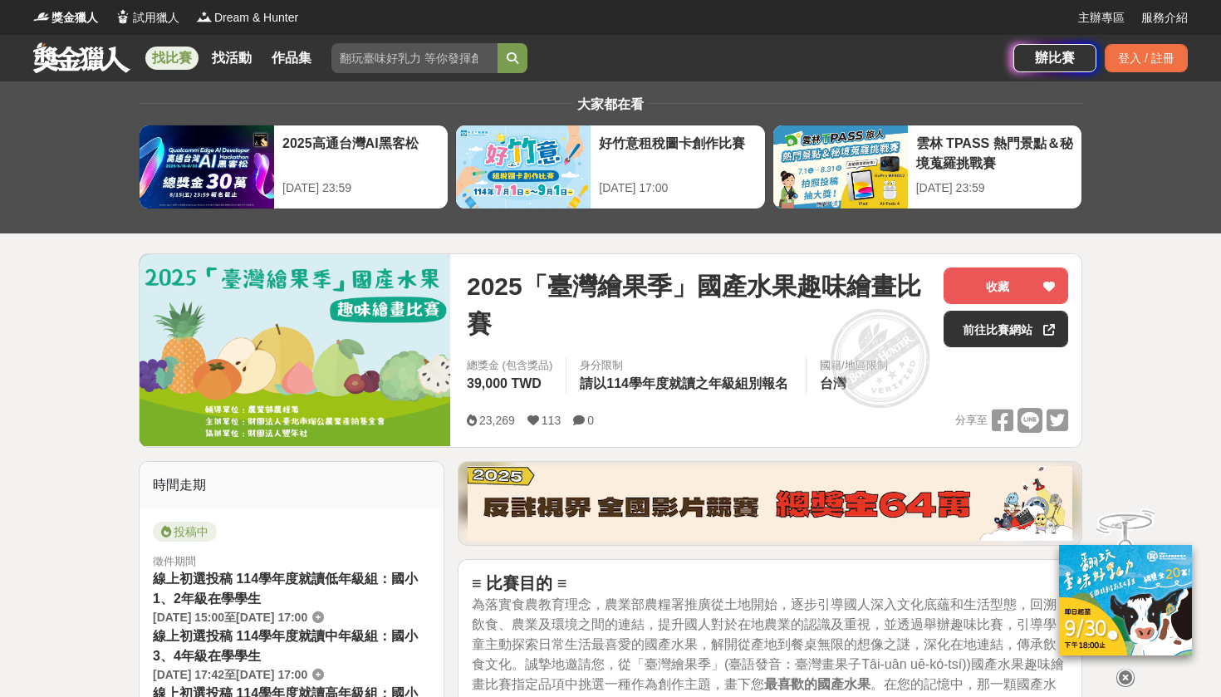
scroll to position [0, 0]
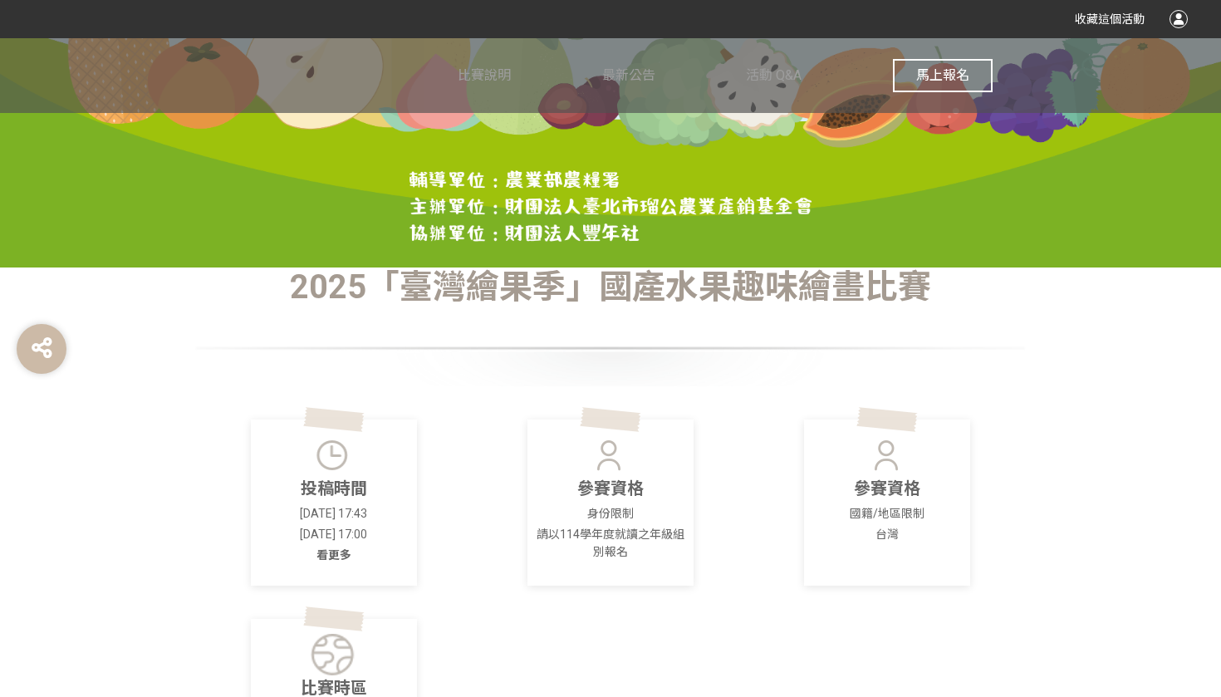
scroll to position [424, 0]
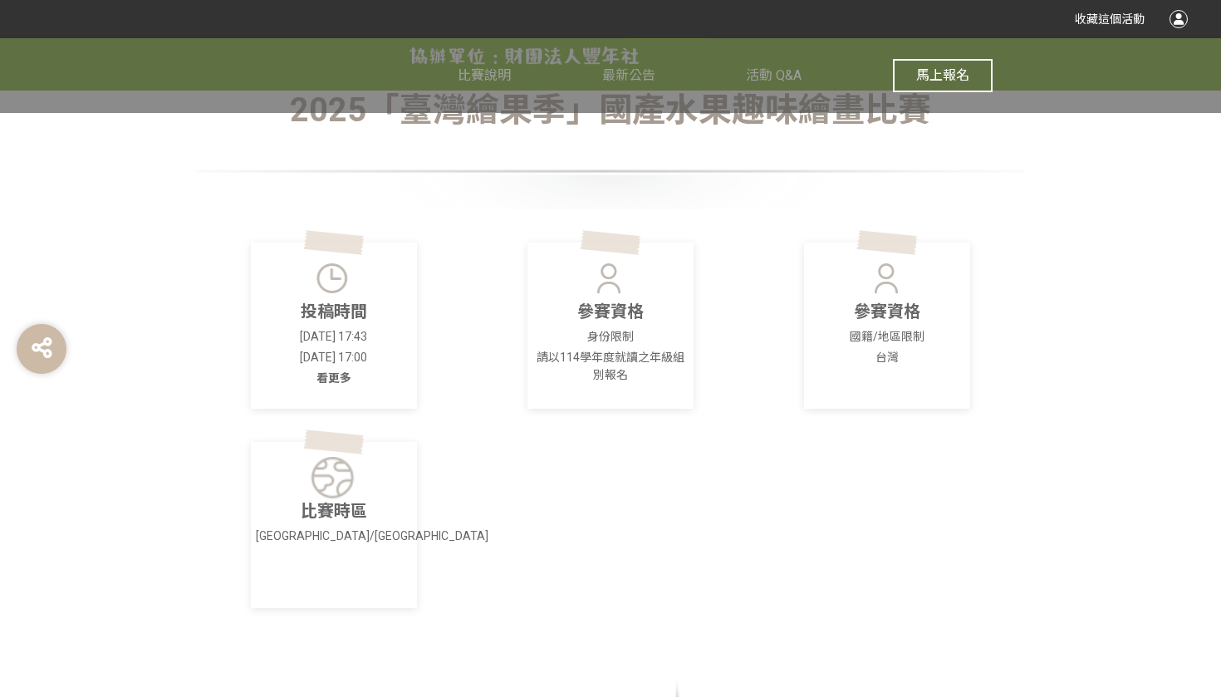
click at [942, 66] on button "馬上報名" at bounding box center [943, 75] width 100 height 33
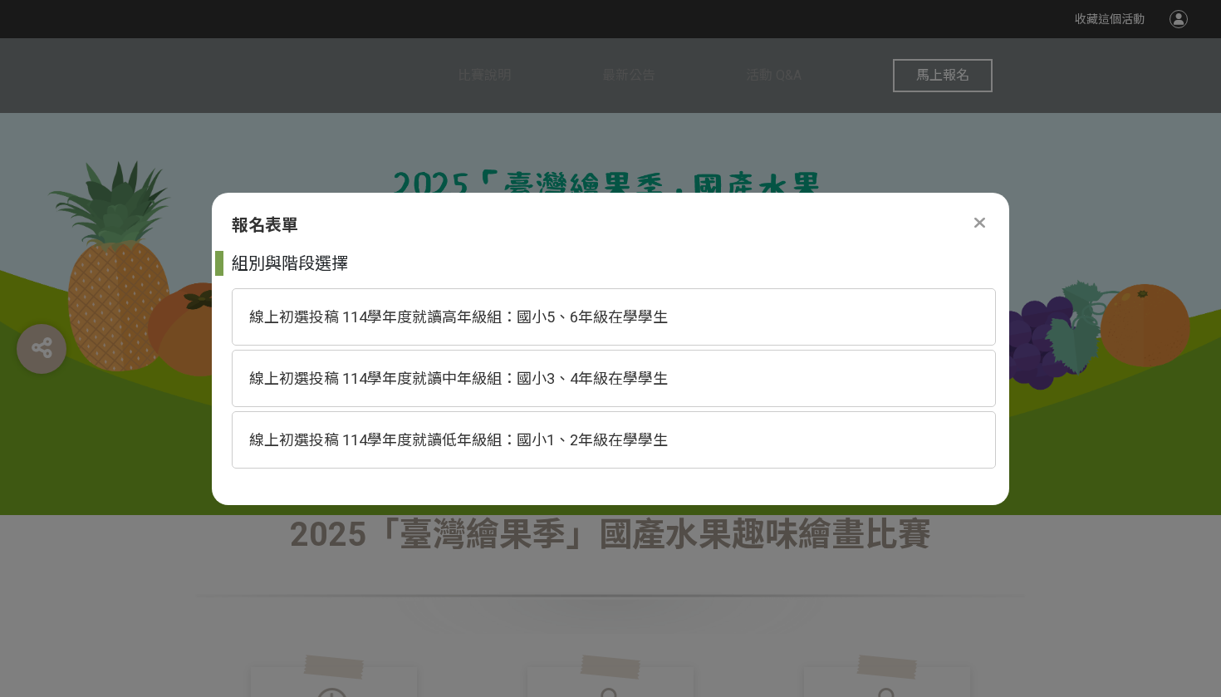
scroll to position [0, 0]
click at [676, 372] on div "線上初選投稿 114學年度就讀中年級組：國小3、4年級在學學生" at bounding box center [614, 378] width 764 height 57
select select "185293:185538"
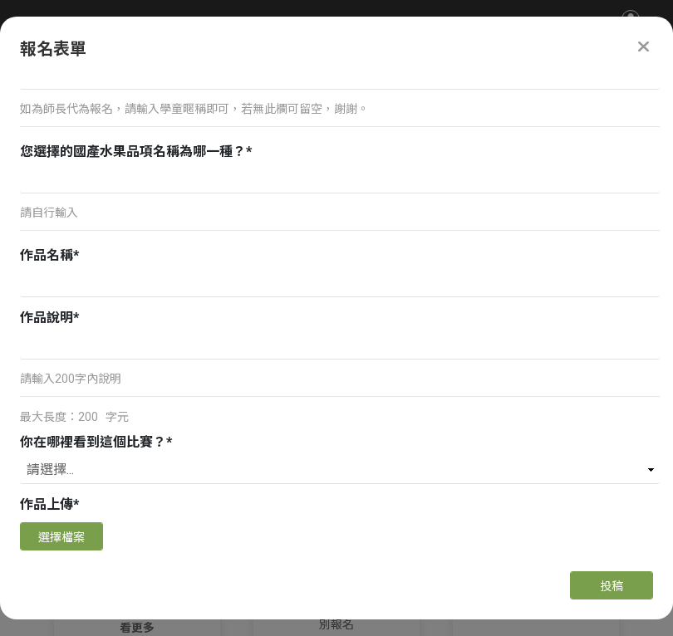
scroll to position [925, 0]
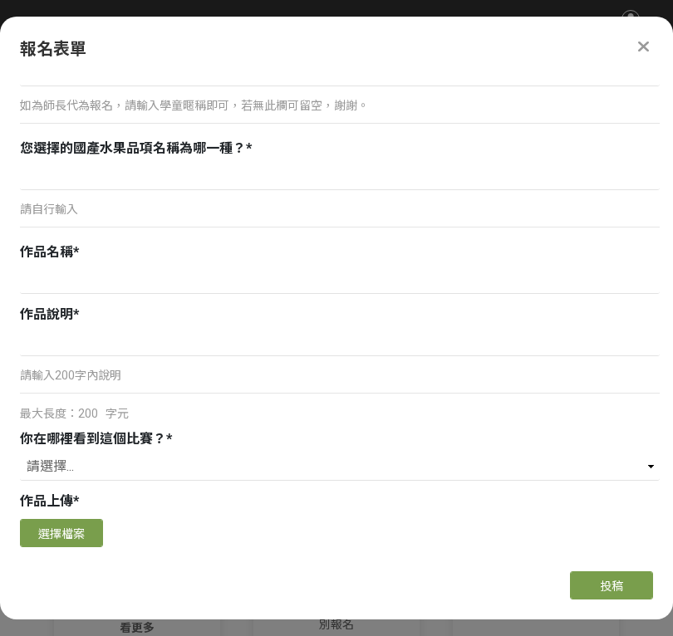
click at [634, 47] on div at bounding box center [643, 47] width 20 height 20
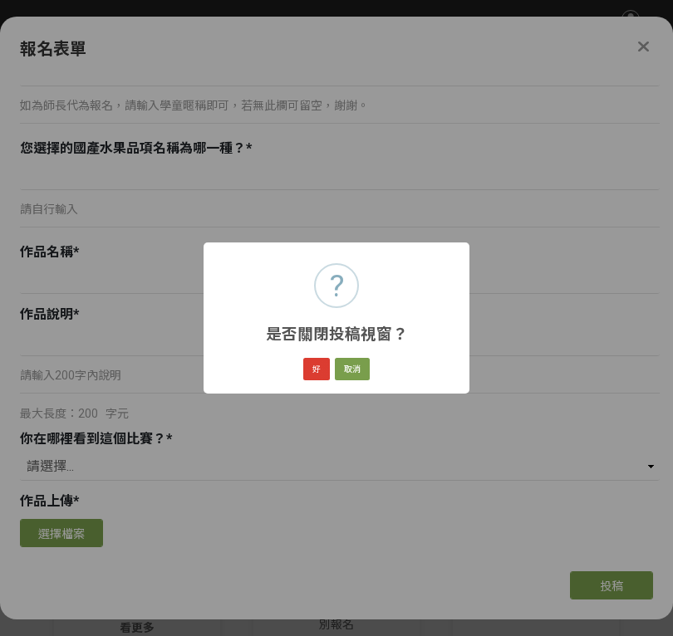
click at [311, 372] on button "好" at bounding box center [316, 369] width 27 height 23
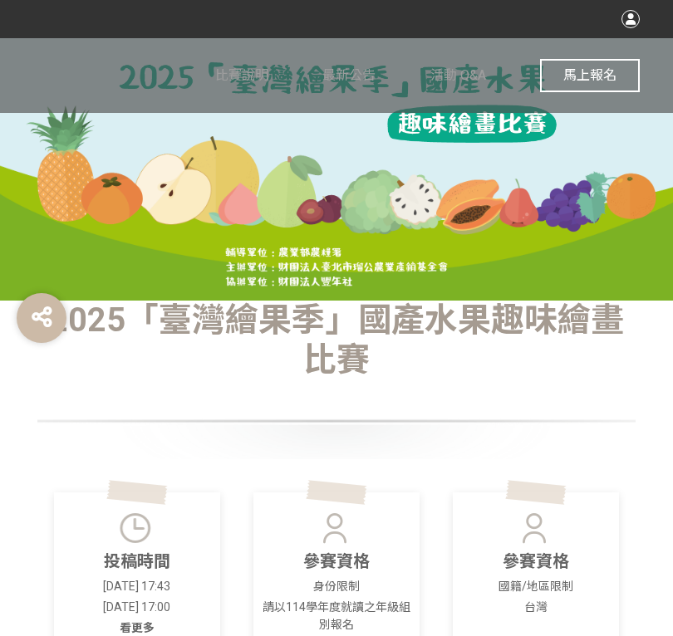
scroll to position [0, 0]
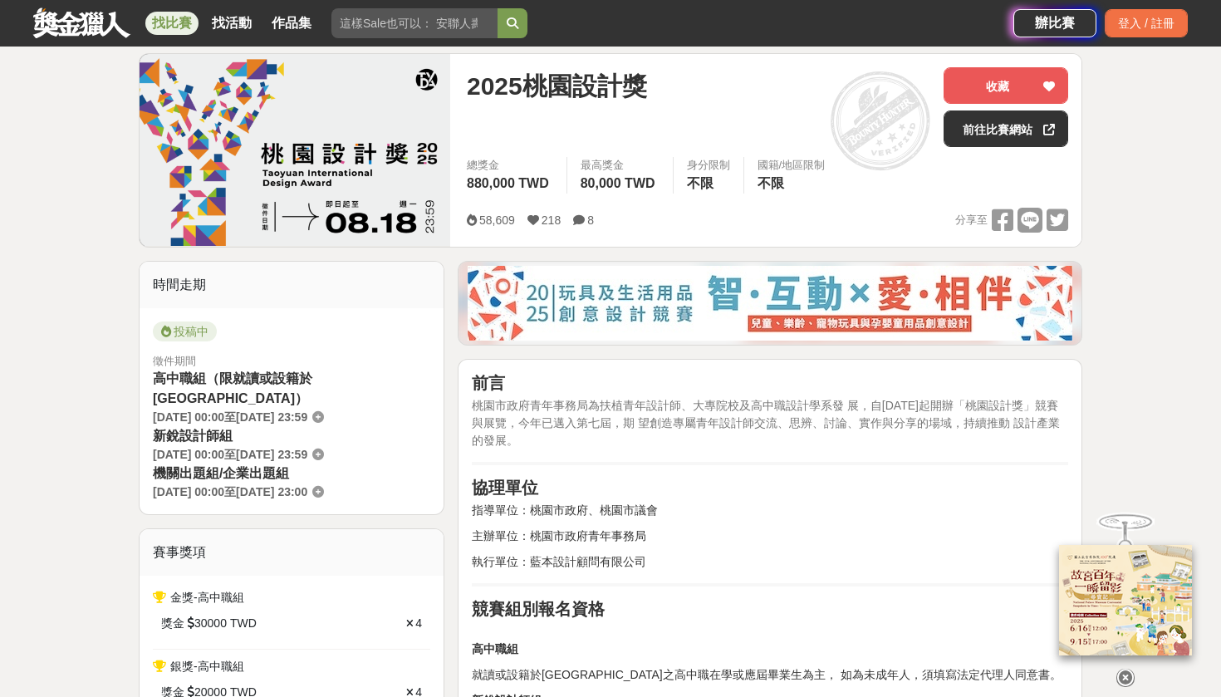
scroll to position [214, 0]
